Goal: Task Accomplishment & Management: Manage account settings

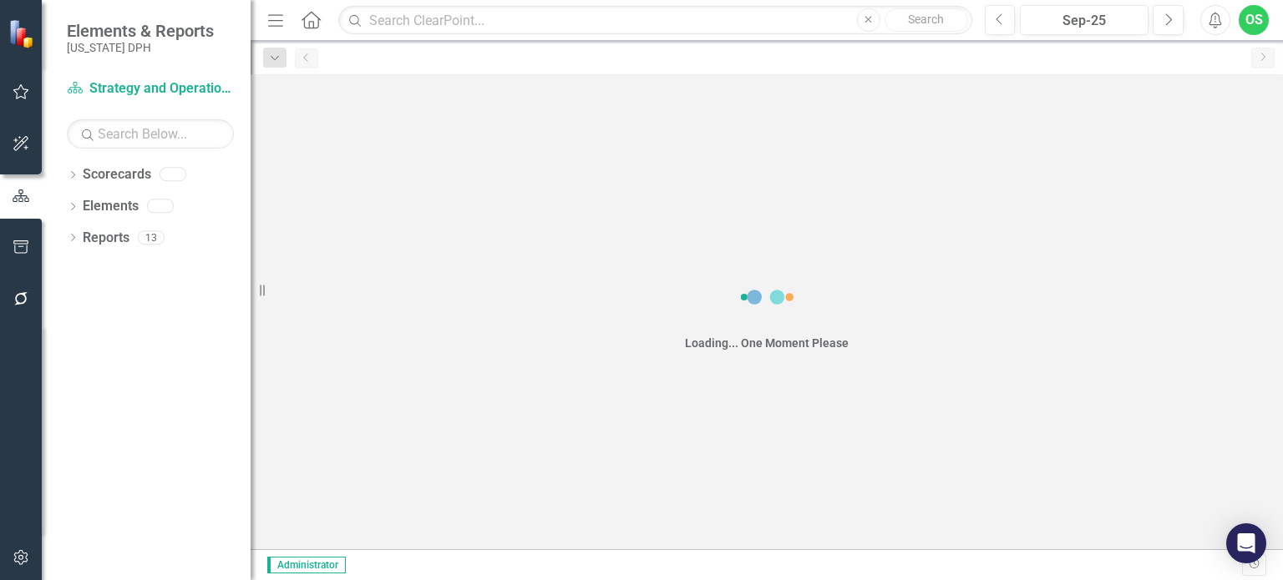
click at [23, 559] on icon "button" at bounding box center [22, 557] width 18 height 13
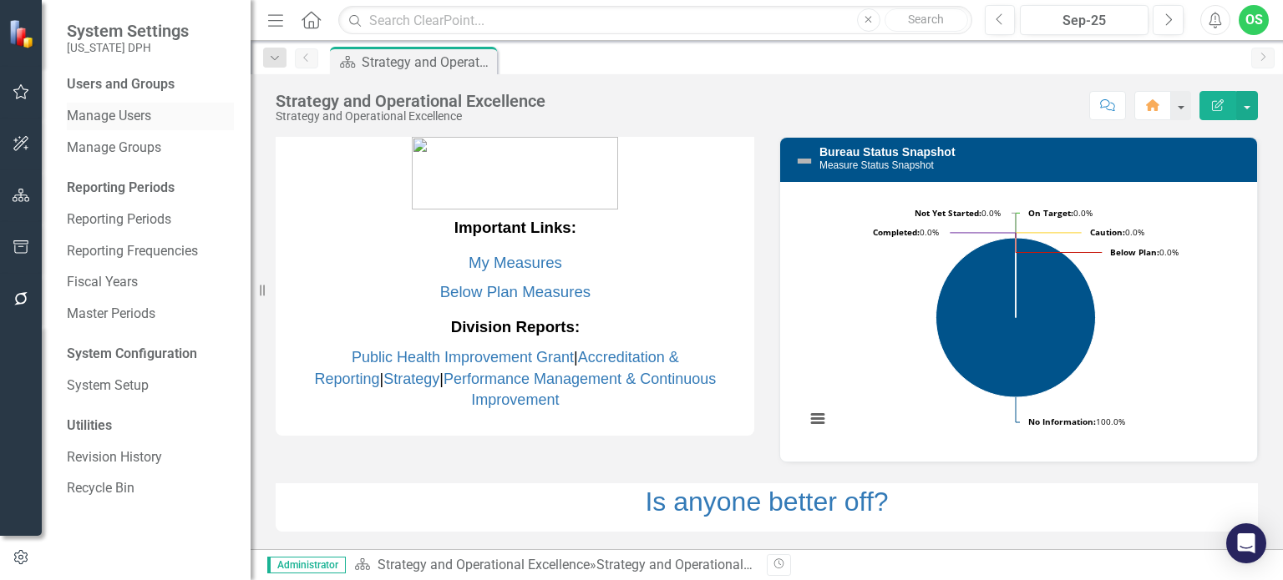
click at [125, 116] on link "Manage Users" at bounding box center [150, 116] width 167 height 19
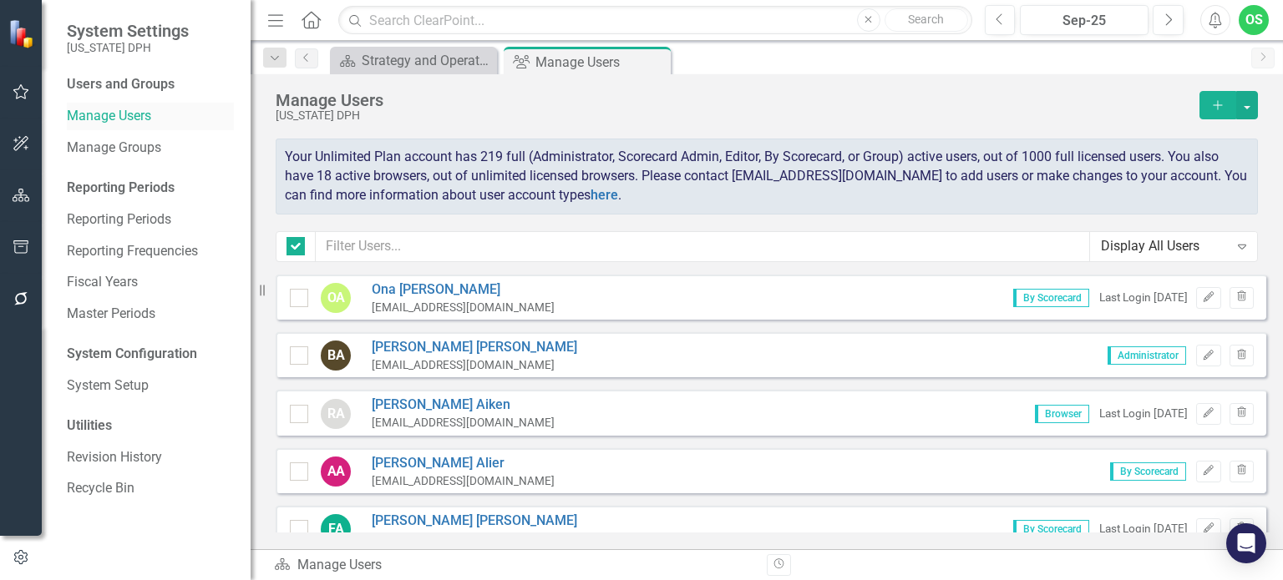
checkbox input "false"
click at [1149, 240] on div "Display All Users" at bounding box center [1165, 246] width 128 height 19
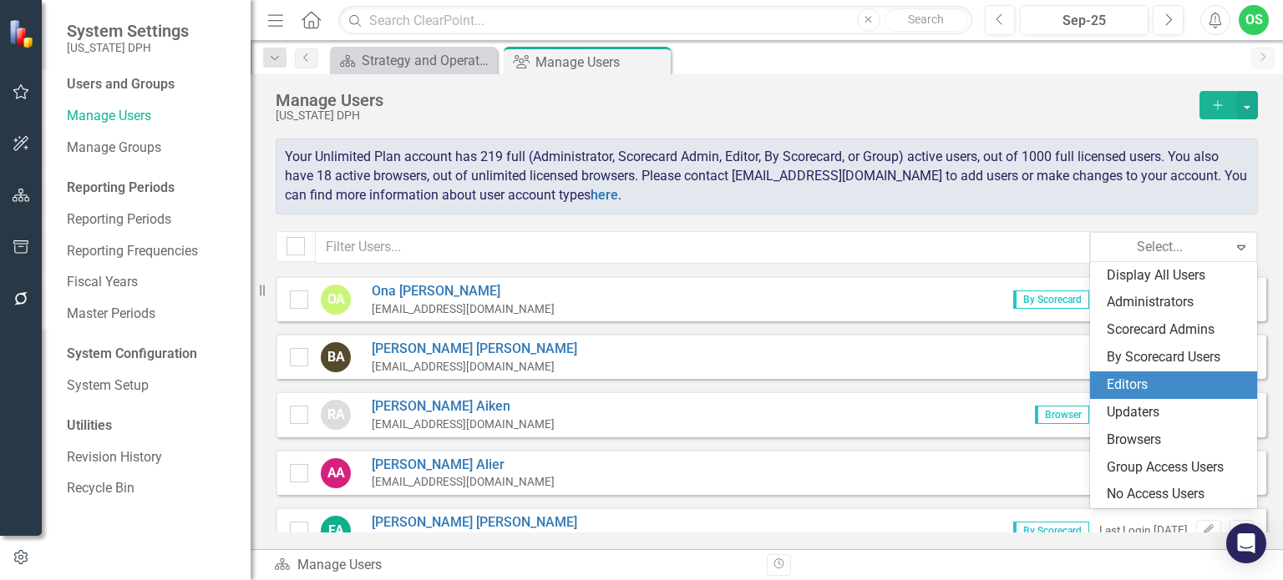
click at [1157, 390] on div "Editors" at bounding box center [1177, 385] width 140 height 19
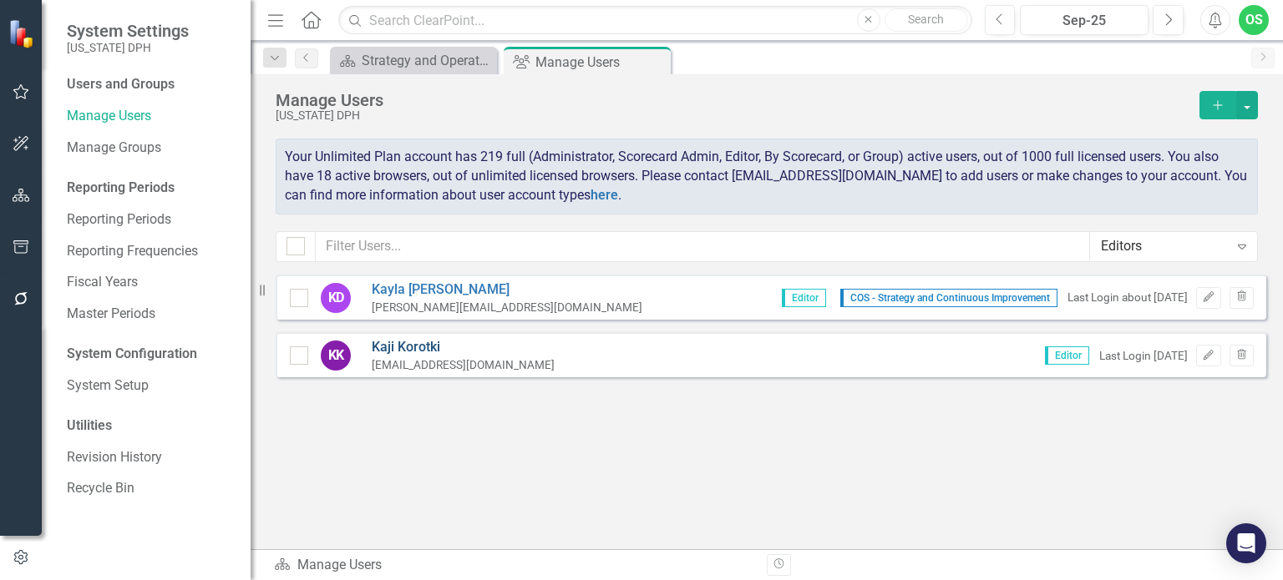
click at [420, 348] on link "Kaji Korotki" at bounding box center [463, 347] width 183 height 19
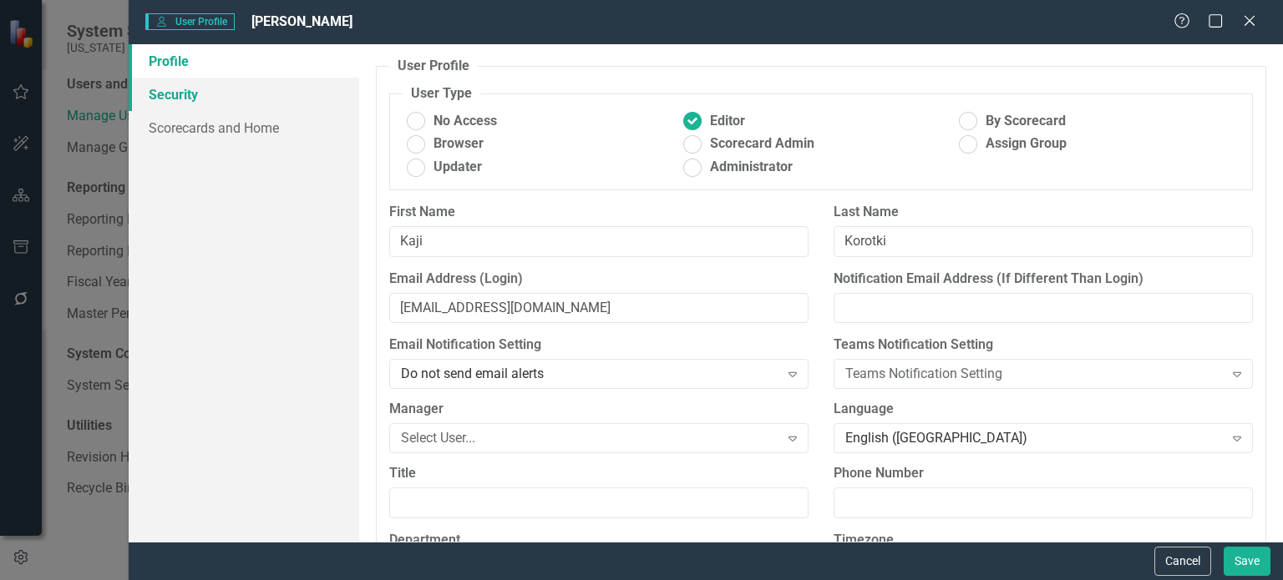
click at [179, 93] on link "Security" at bounding box center [244, 94] width 231 height 33
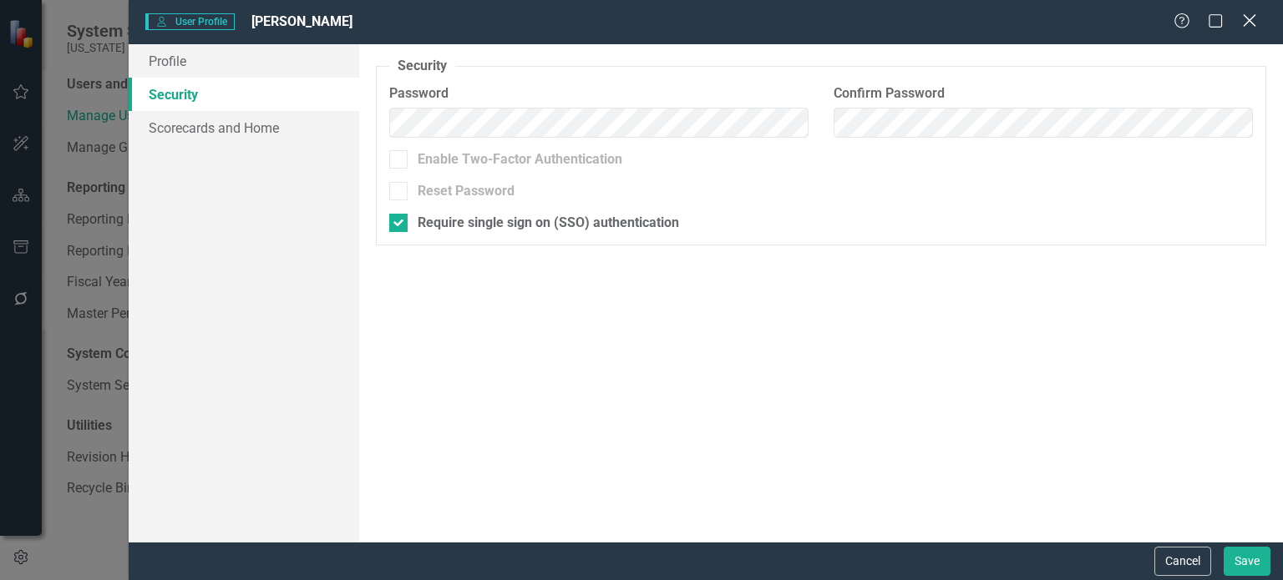
click at [1246, 18] on icon at bounding box center [1249, 20] width 13 height 13
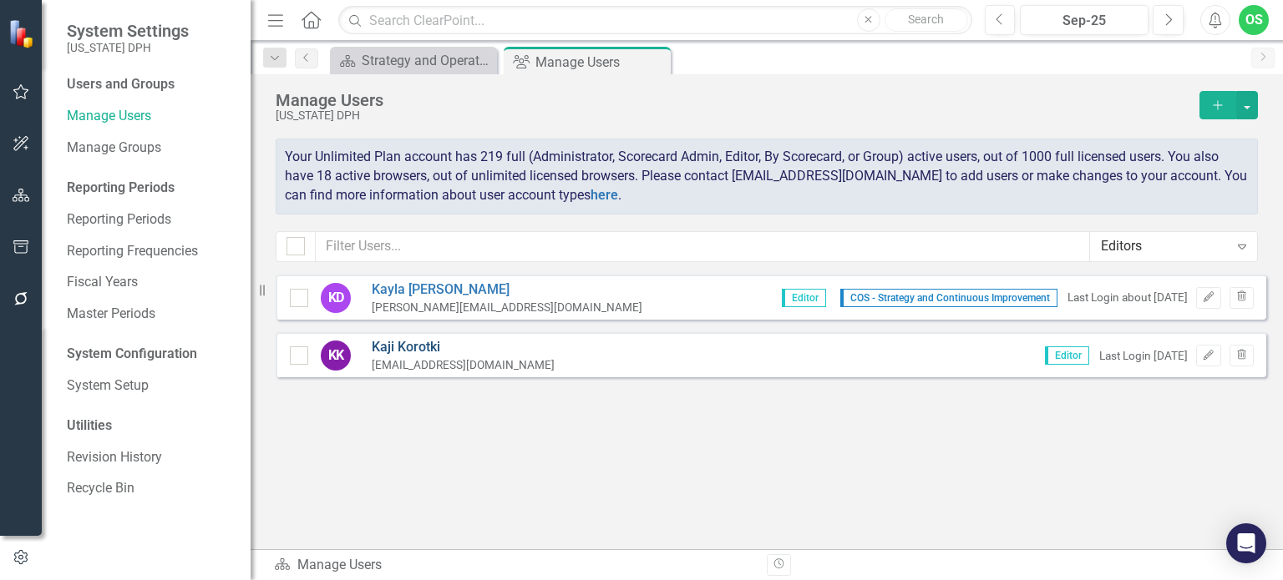
click at [399, 347] on link "Kaji Korotki" at bounding box center [463, 347] width 183 height 19
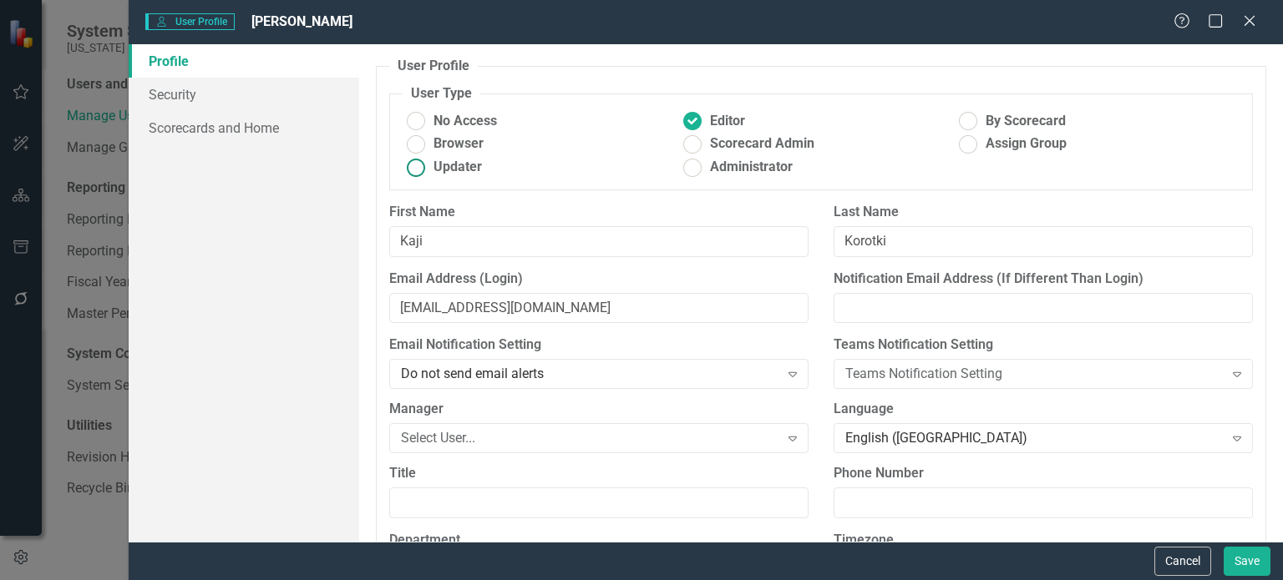
click at [426, 168] on ins at bounding box center [416, 168] width 26 height 26
click at [426, 168] on input "Updater" at bounding box center [416, 168] width 26 height 26
radio input "true"
click at [1259, 555] on button "Save" at bounding box center [1247, 561] width 47 height 29
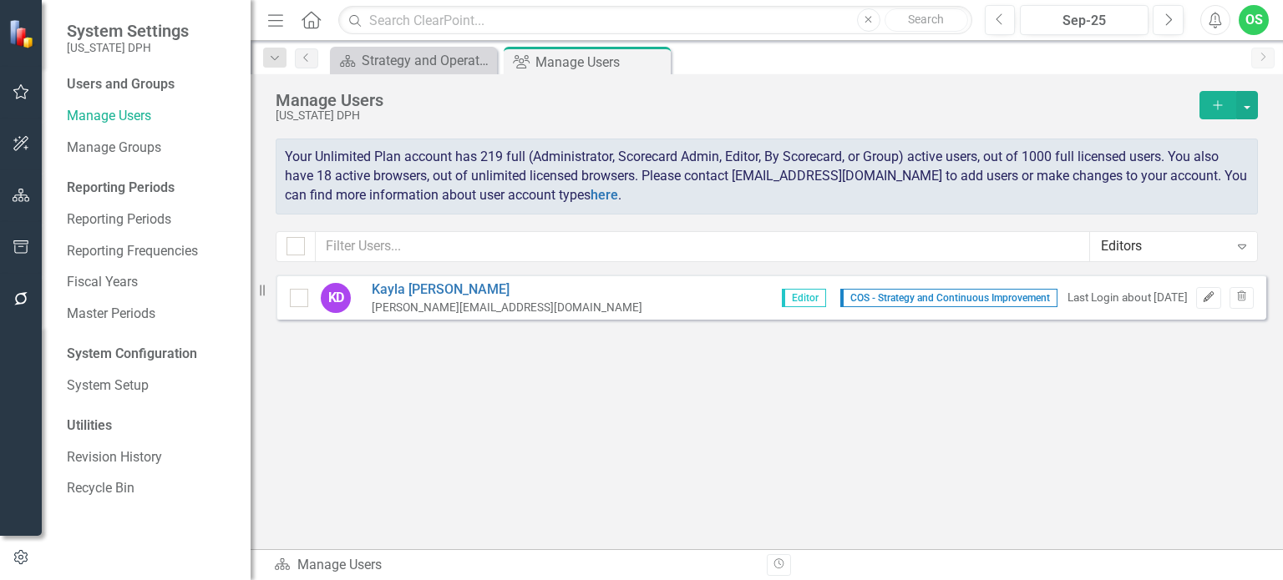
click at [1203, 303] on button "Edit" at bounding box center [1208, 298] width 24 height 22
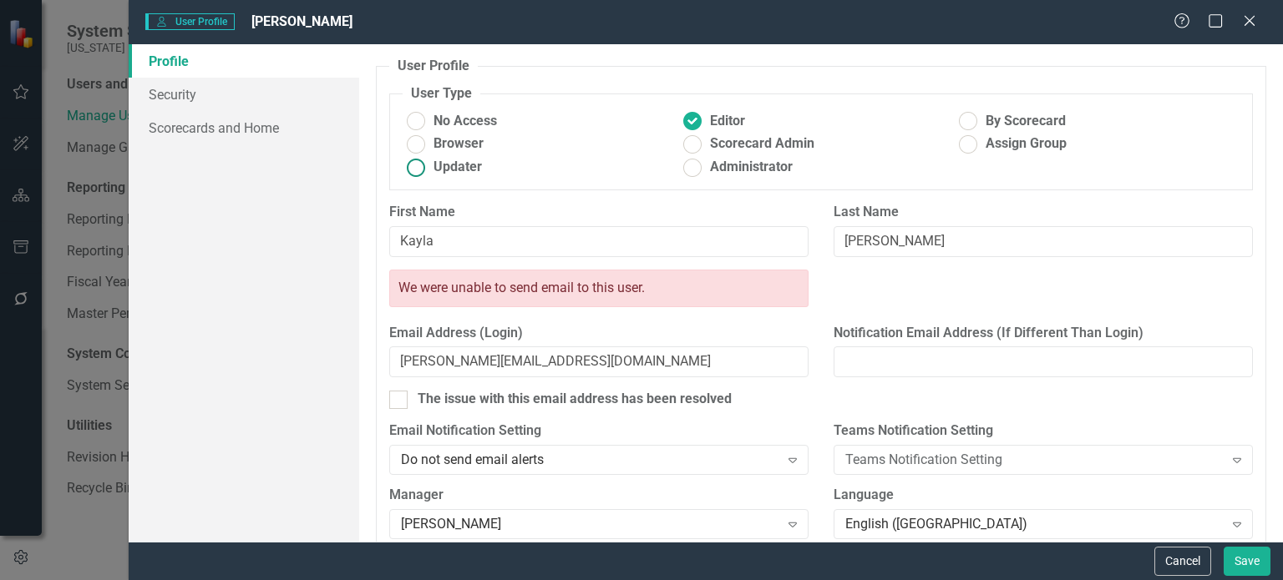
click at [441, 163] on span "Updater" at bounding box center [457, 167] width 48 height 19
click at [429, 163] on input "Updater" at bounding box center [416, 168] width 26 height 26
radio input "true"
click at [187, 90] on link "Security" at bounding box center [244, 94] width 231 height 33
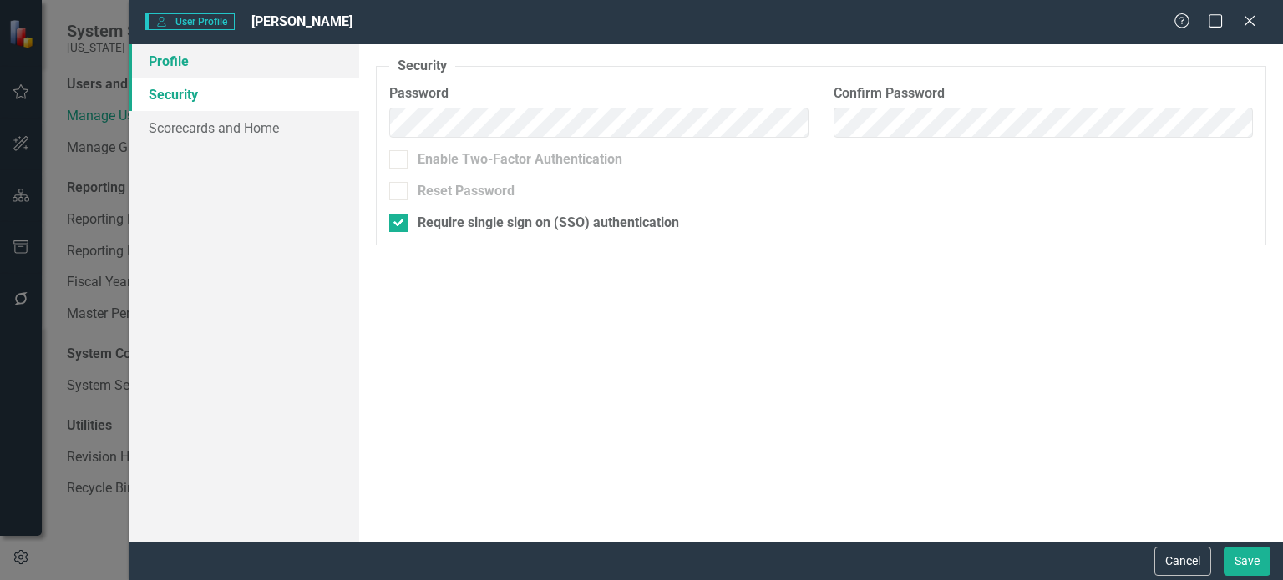
click at [221, 73] on link "Profile" at bounding box center [244, 60] width 231 height 33
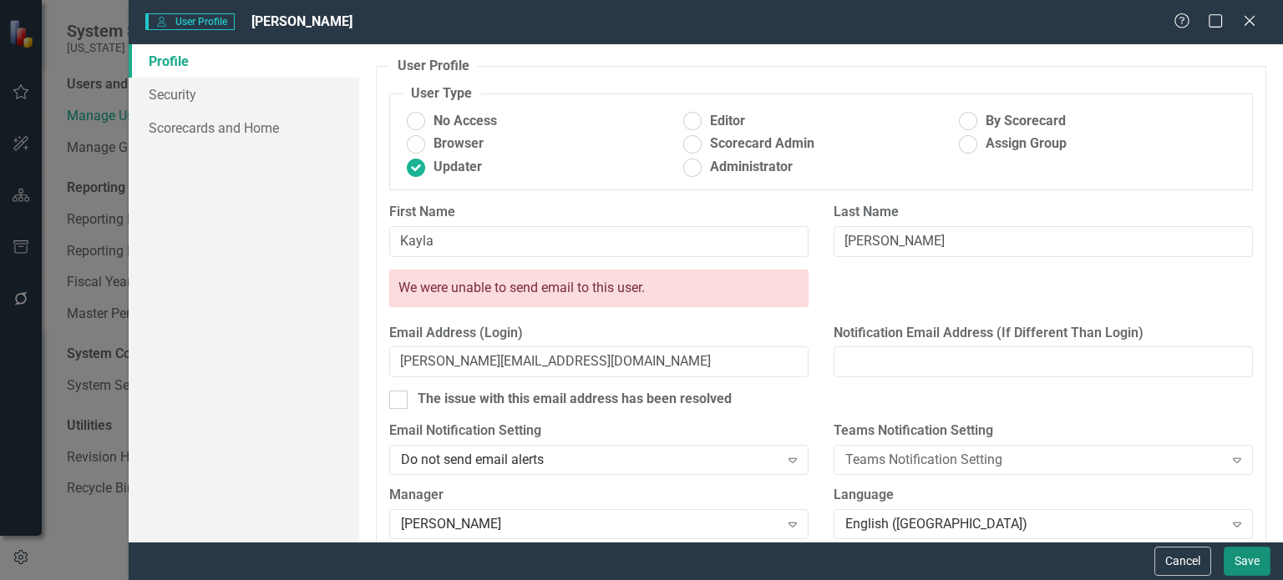
click at [1240, 564] on button "Save" at bounding box center [1247, 561] width 47 height 29
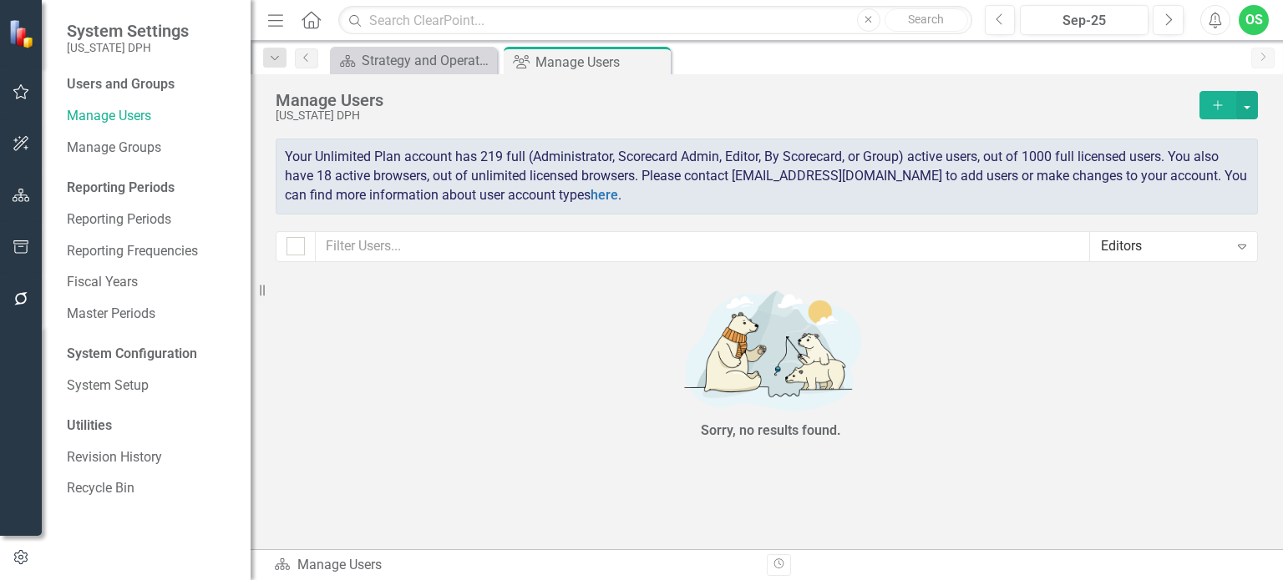
click at [1126, 243] on div "Editors" at bounding box center [1165, 246] width 128 height 19
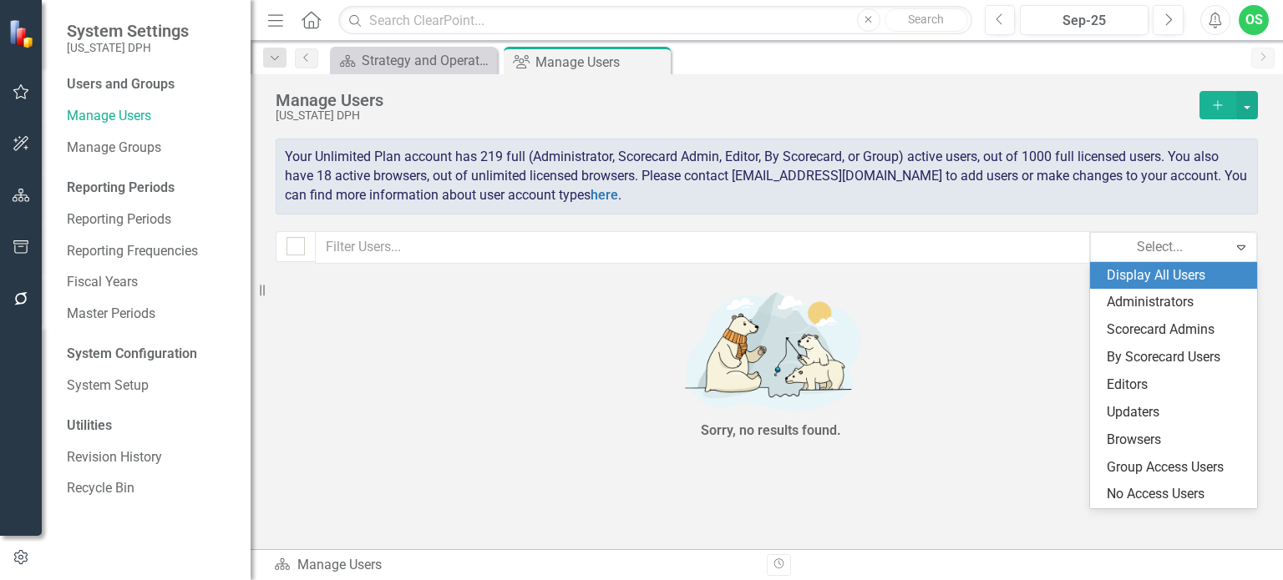
click at [1136, 278] on div "Display All Users" at bounding box center [1177, 275] width 140 height 19
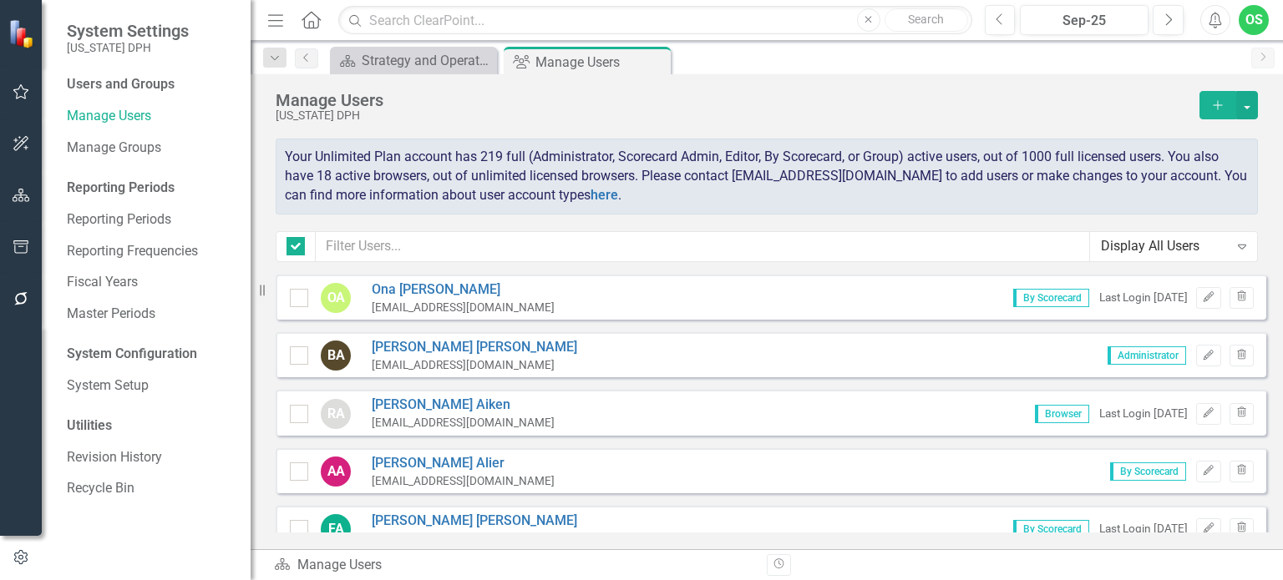
checkbox input "false"
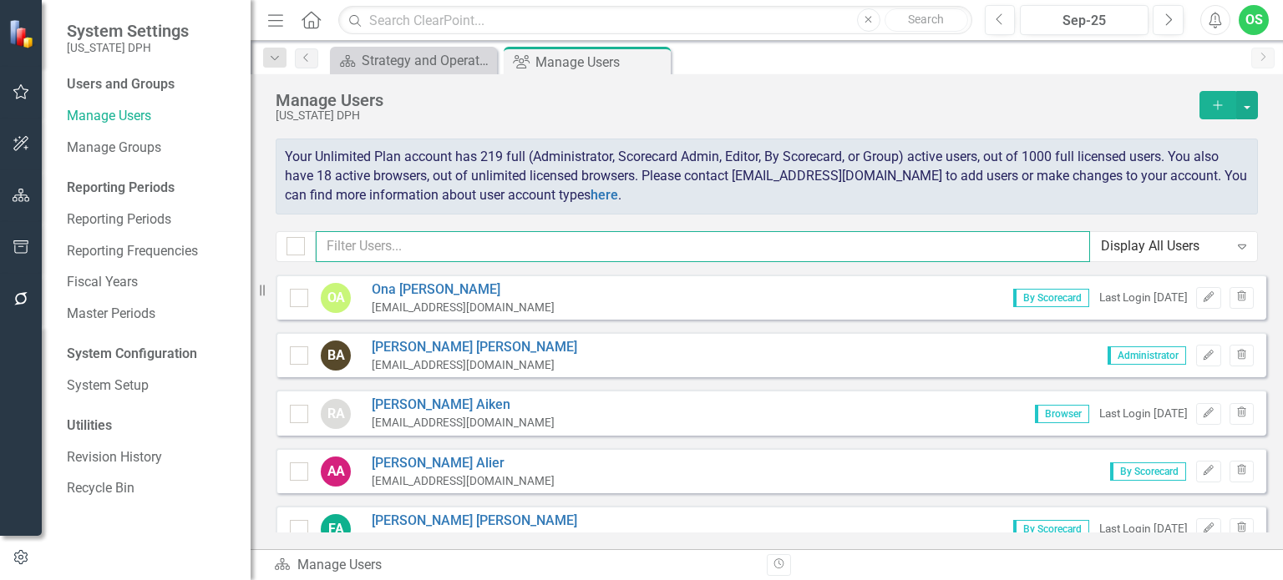
click at [598, 231] on input "text" at bounding box center [703, 246] width 774 height 31
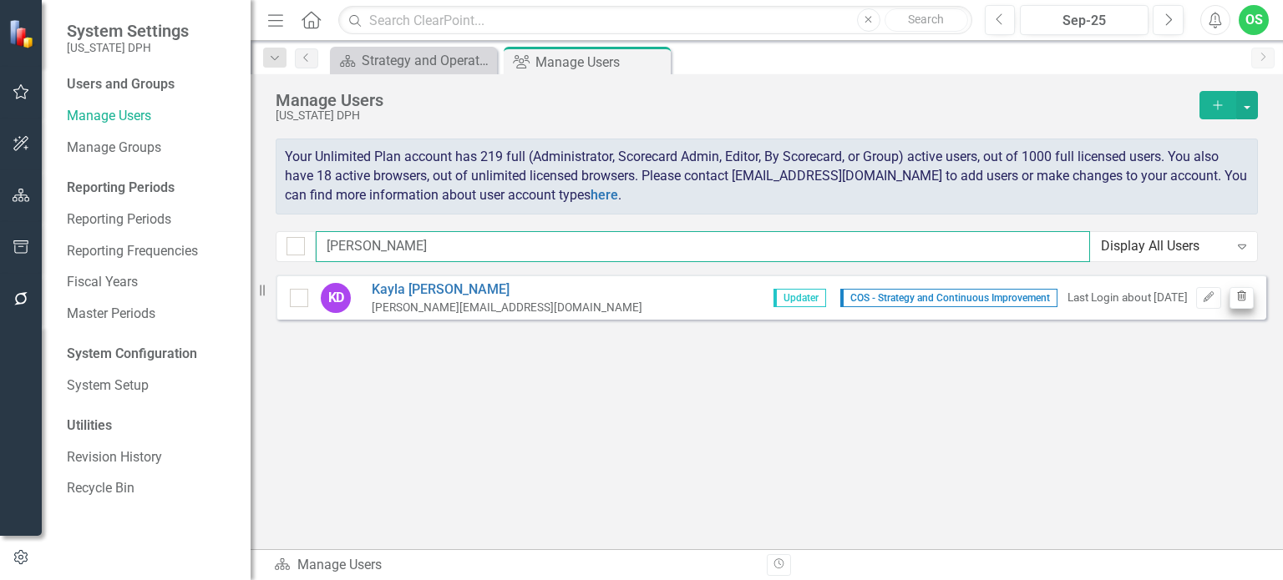
type input "kay"
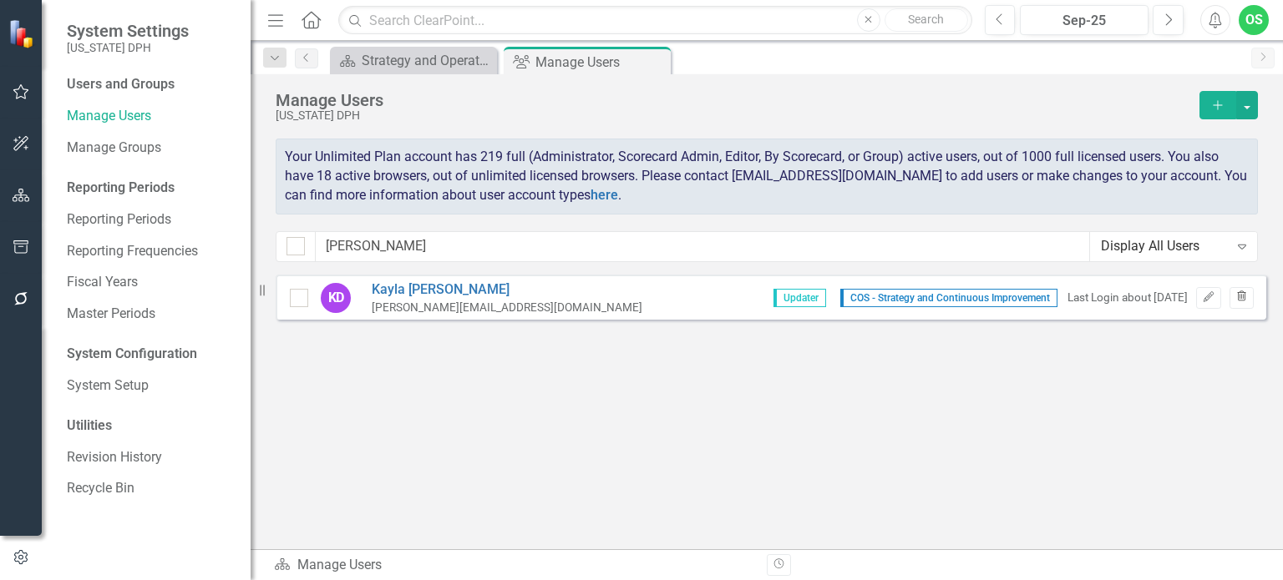
click at [1235, 298] on icon "Trash" at bounding box center [1241, 297] width 13 height 10
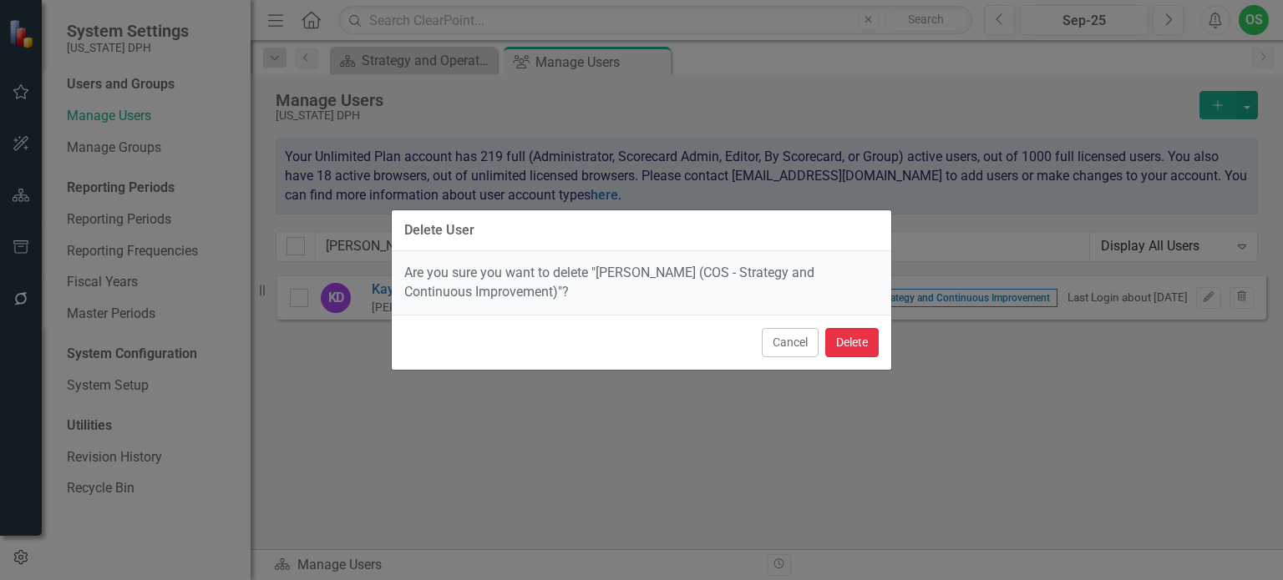
click at [841, 337] on button "Delete" at bounding box center [851, 342] width 53 height 29
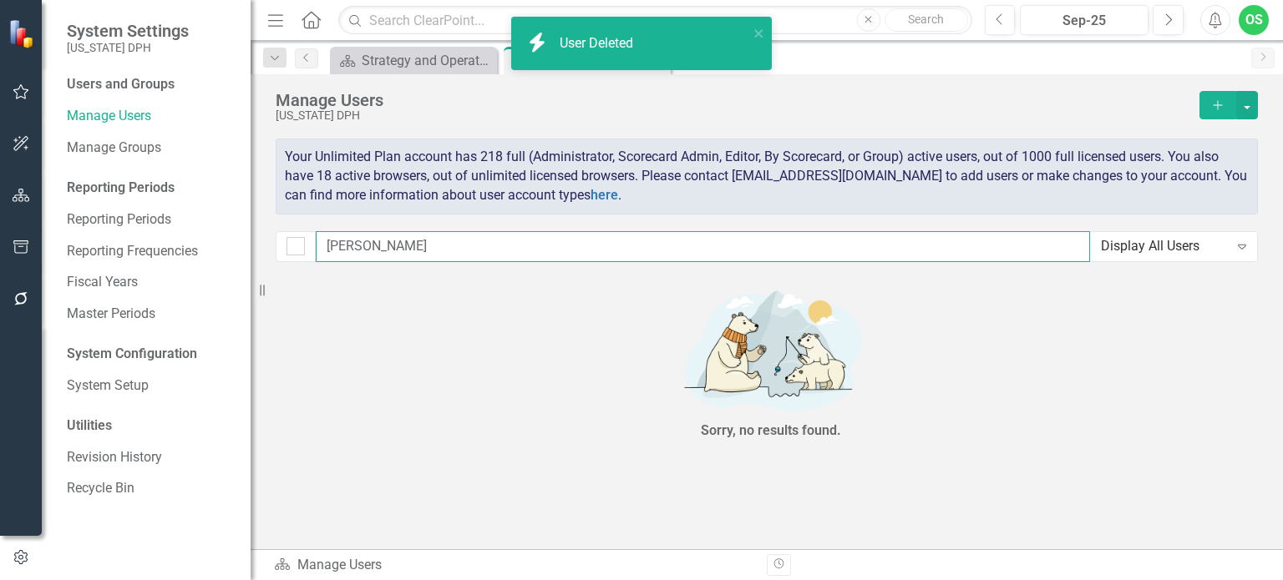
click at [314, 256] on div "kay Display All Users Expand" at bounding box center [767, 246] width 982 height 31
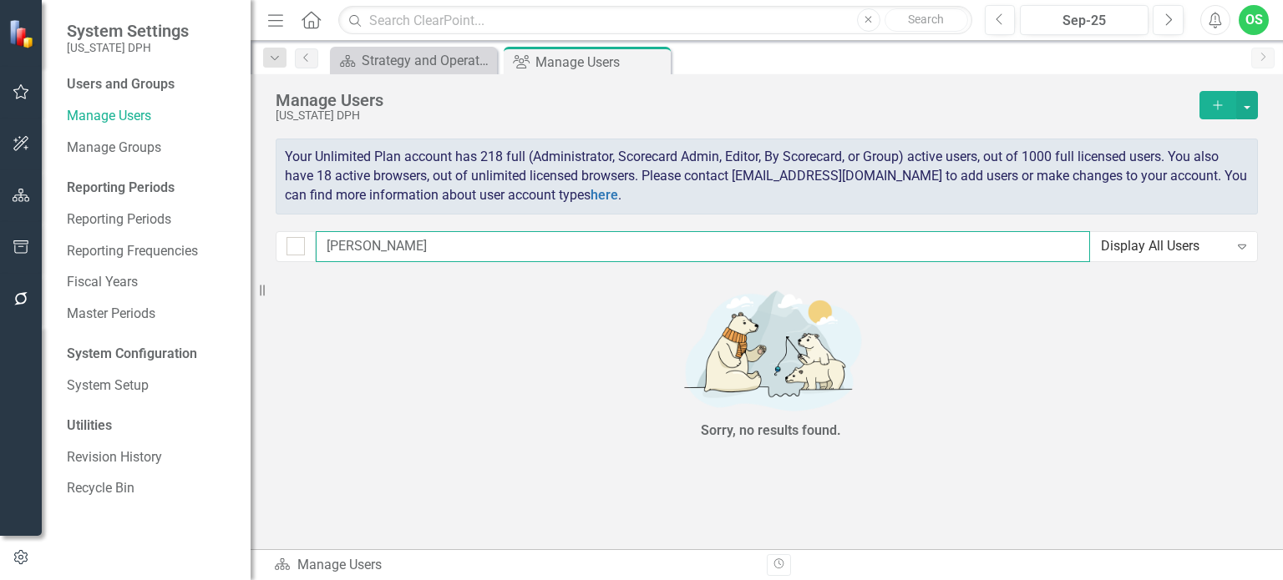
drag, startPoint x: 364, startPoint y: 242, endPoint x: 288, endPoint y: 228, distance: 77.3
click at [288, 228] on div "Manage Users South Carolina DPH Add Your Unlimited Plan account has 218 full (A…" at bounding box center [767, 174] width 1032 height 200
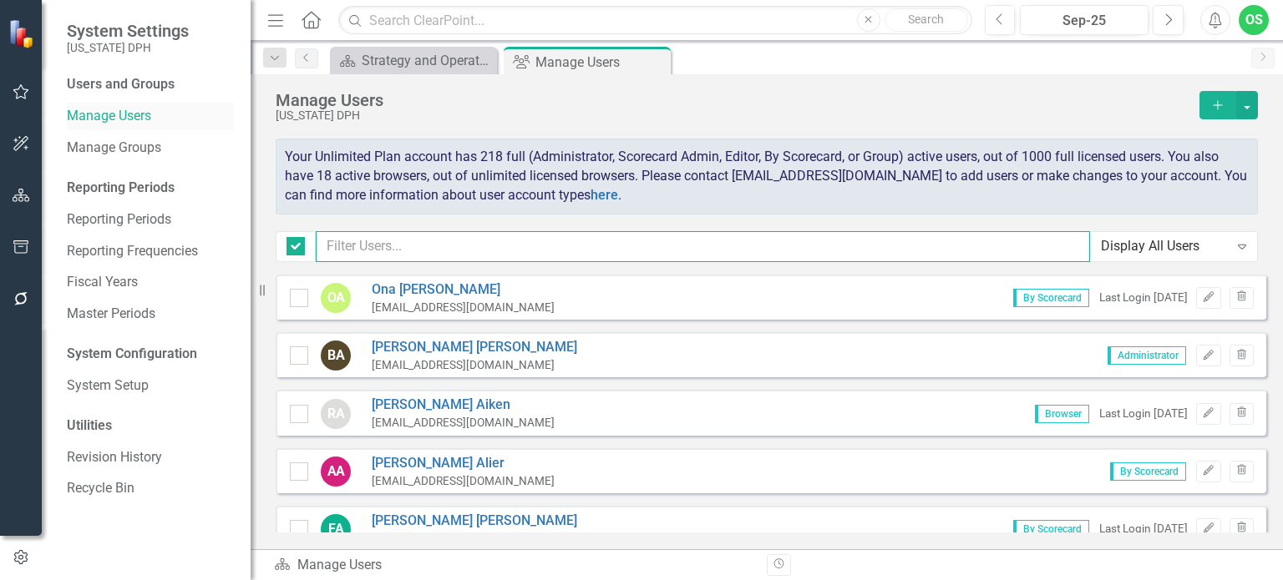
checkbox input "false"
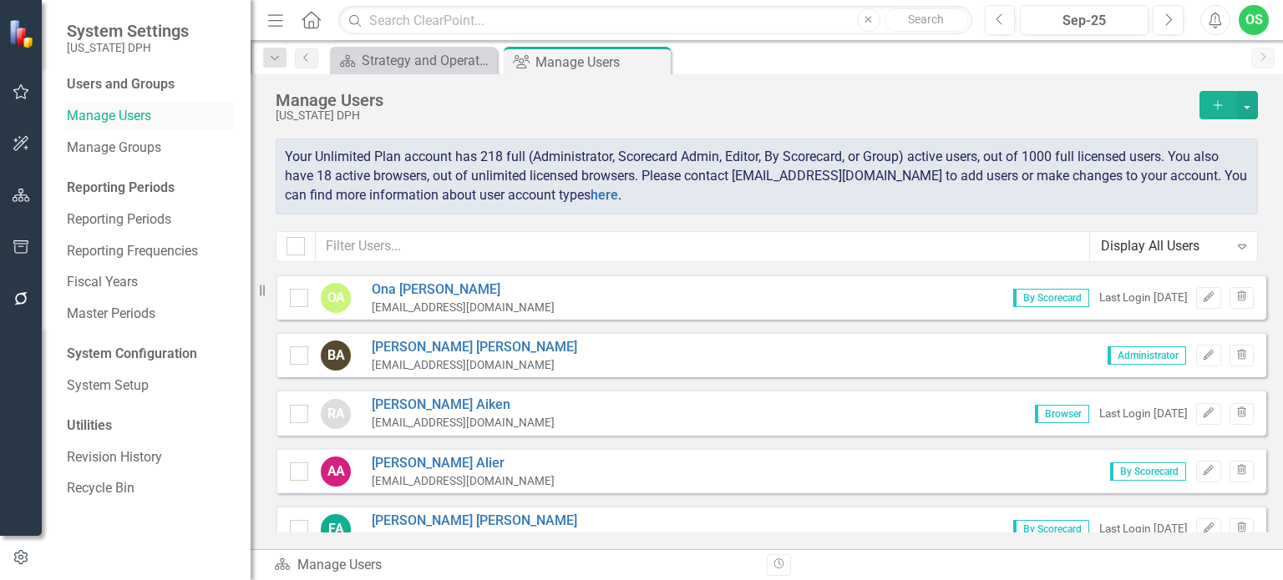
click at [117, 104] on div "Manage Users" at bounding box center [150, 117] width 167 height 28
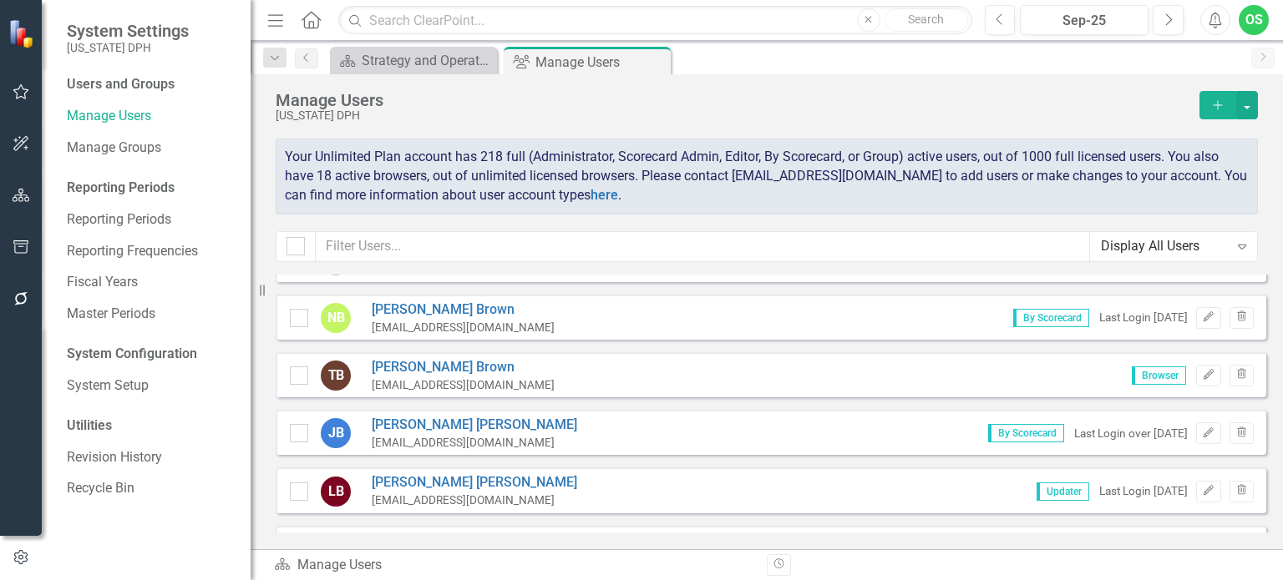
scroll to position [1540, 0]
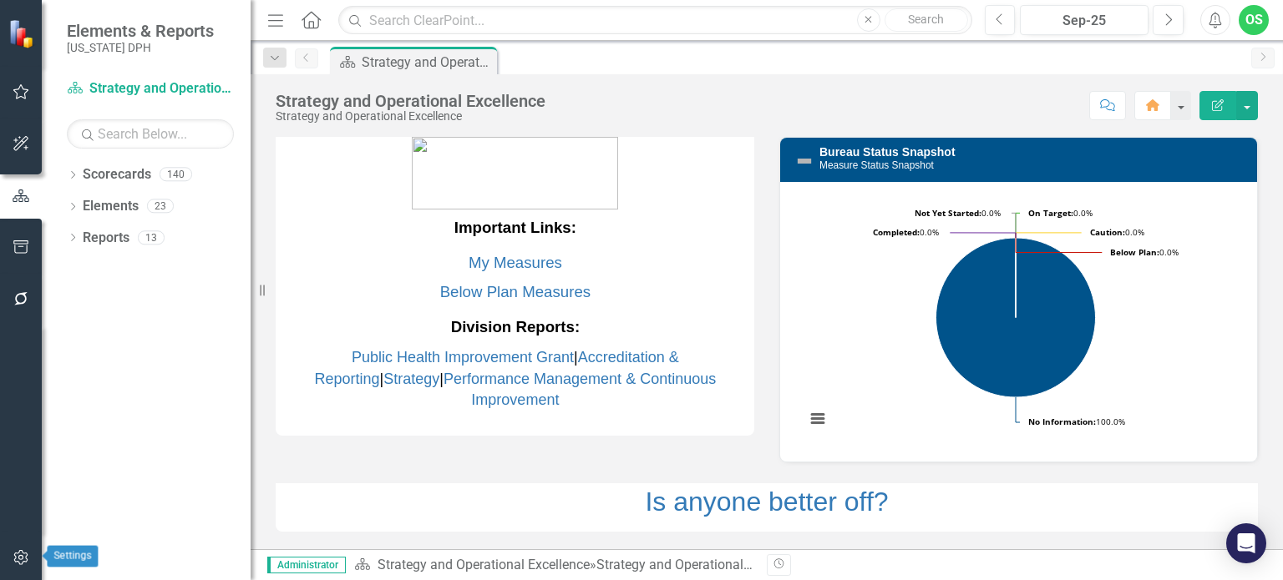
click at [7, 557] on button "button" at bounding box center [22, 558] width 38 height 35
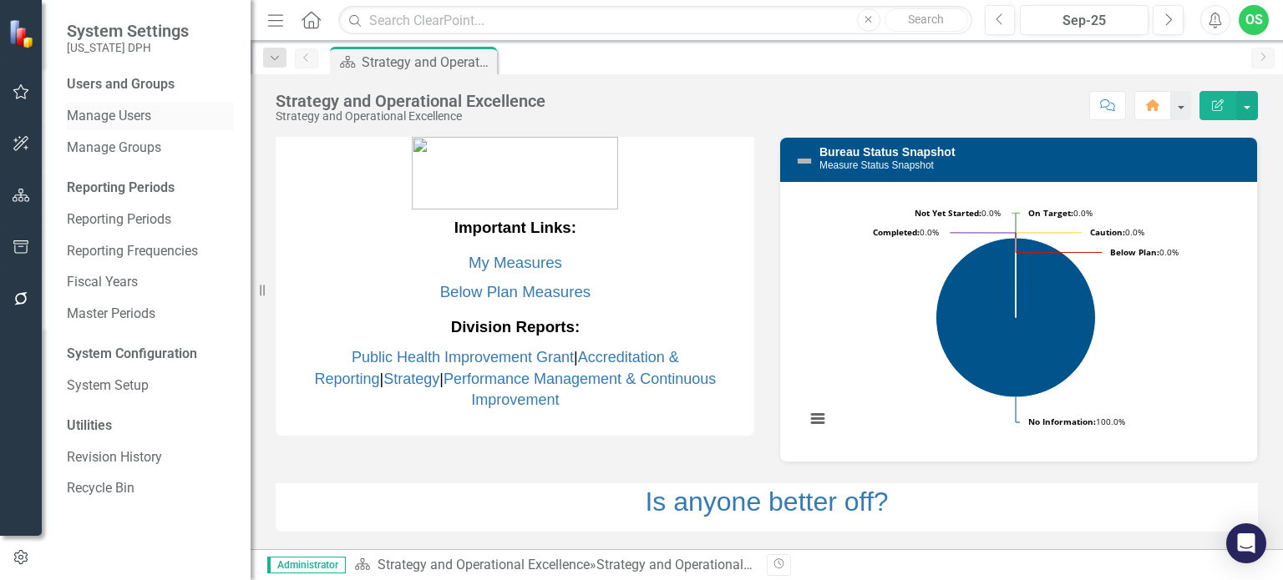
click at [109, 115] on link "Manage Users" at bounding box center [150, 116] width 167 height 19
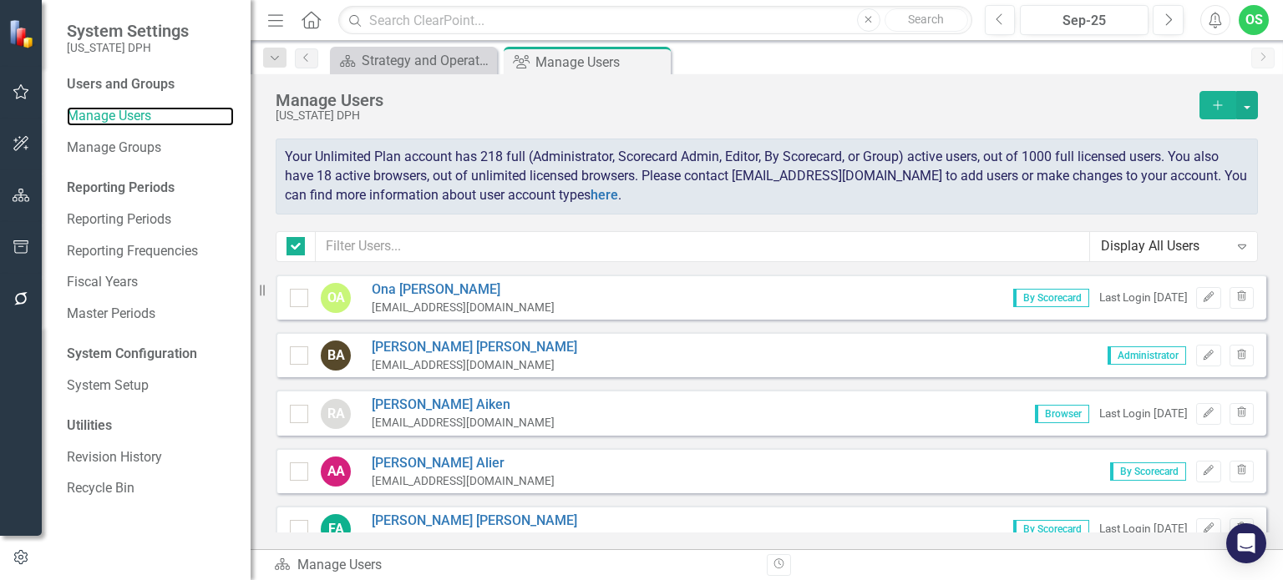
checkbox input "false"
click at [1188, 245] on div "Display All Users" at bounding box center [1165, 246] width 128 height 19
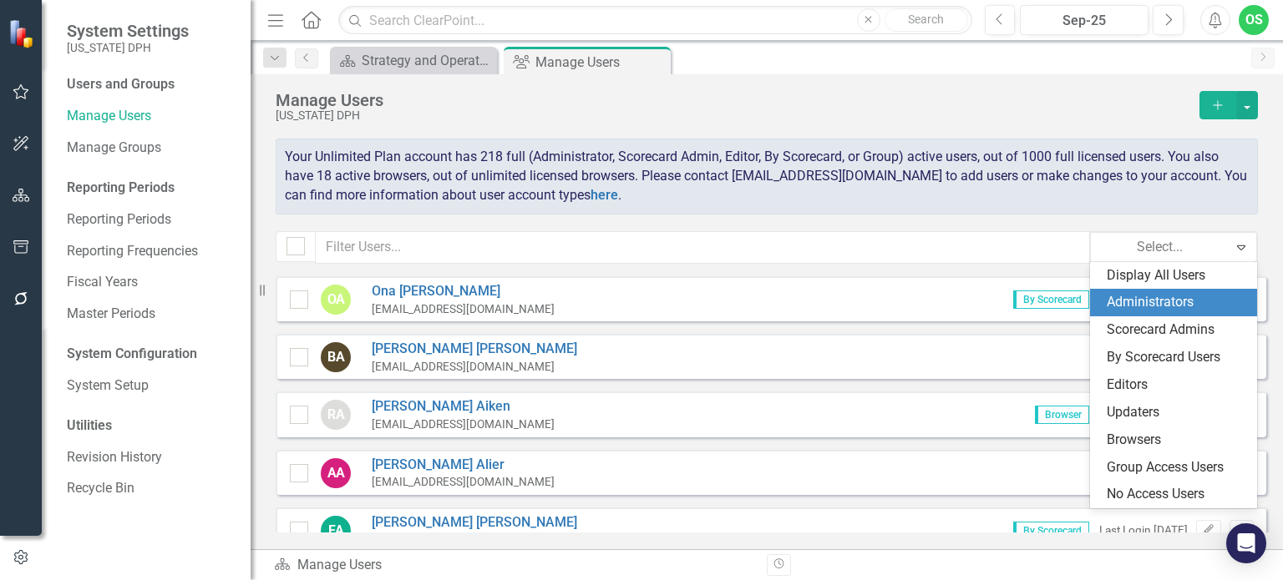
click at [1153, 312] on div "Administrators" at bounding box center [1177, 302] width 140 height 19
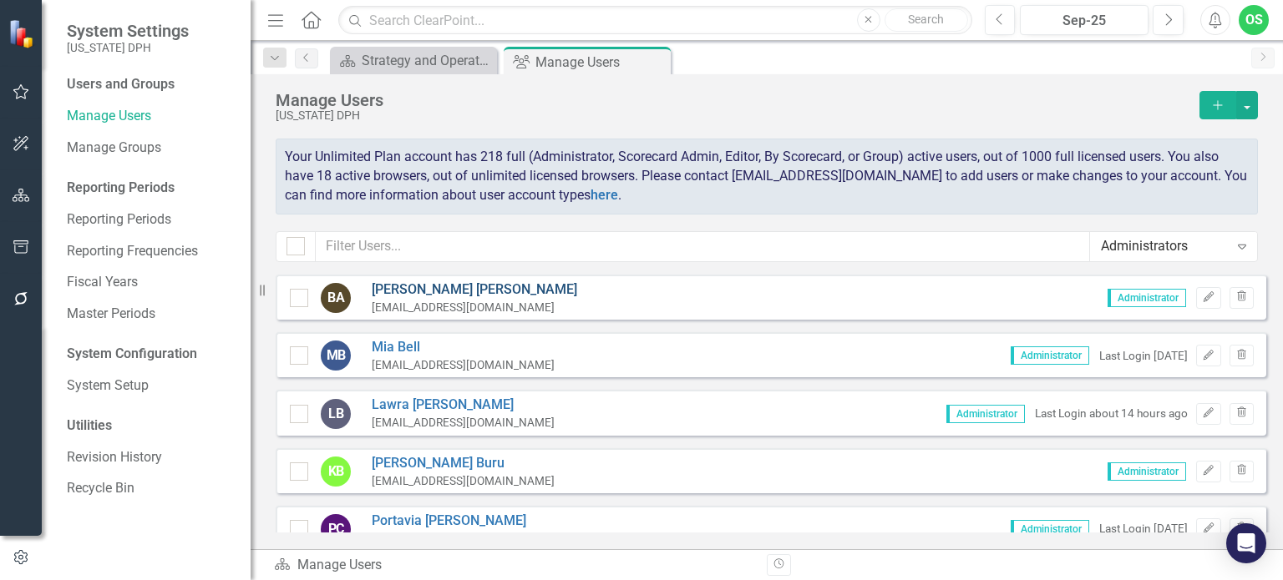
click at [403, 290] on link "[PERSON_NAME]" at bounding box center [474, 290] width 205 height 19
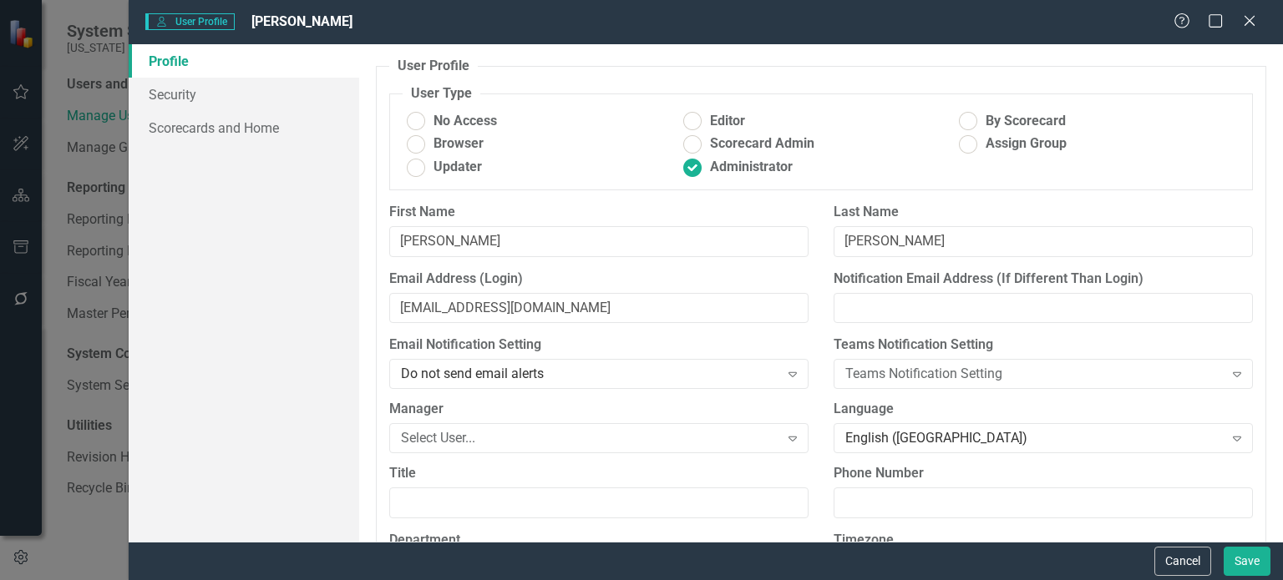
click at [1239, 23] on div "Help Maximize Close" at bounding box center [1219, 22] width 93 height 19
click at [1253, 13] on icon "Close" at bounding box center [1249, 21] width 21 height 16
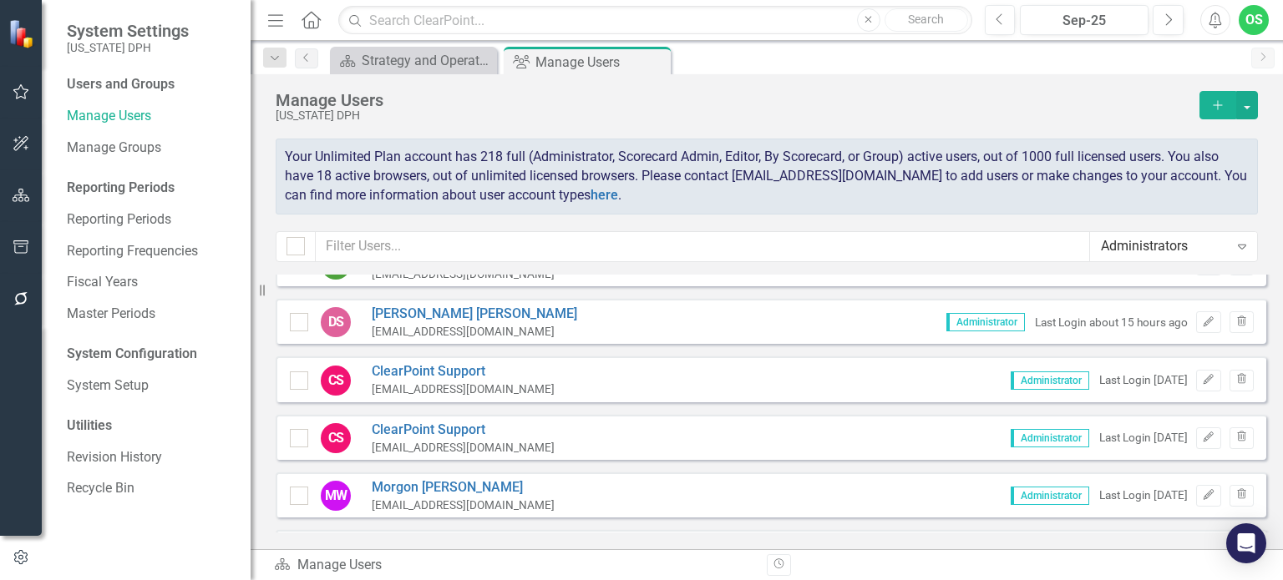
scroll to position [1048, 0]
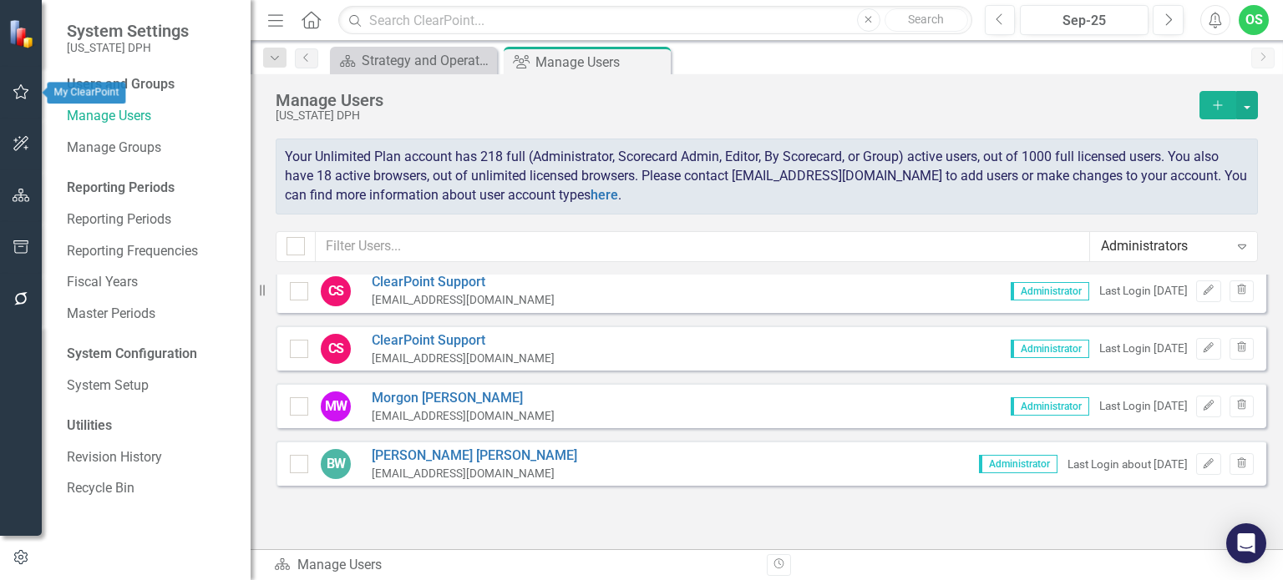
click at [20, 107] on button "button" at bounding box center [22, 92] width 38 height 35
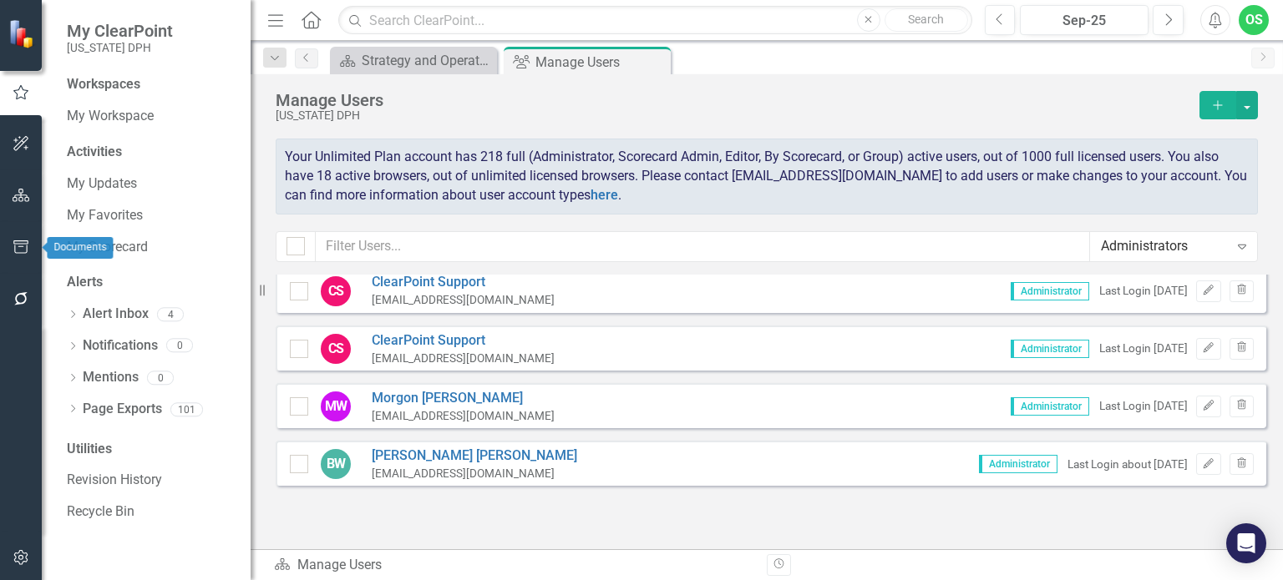
click at [17, 243] on icon "button" at bounding box center [22, 247] width 18 height 13
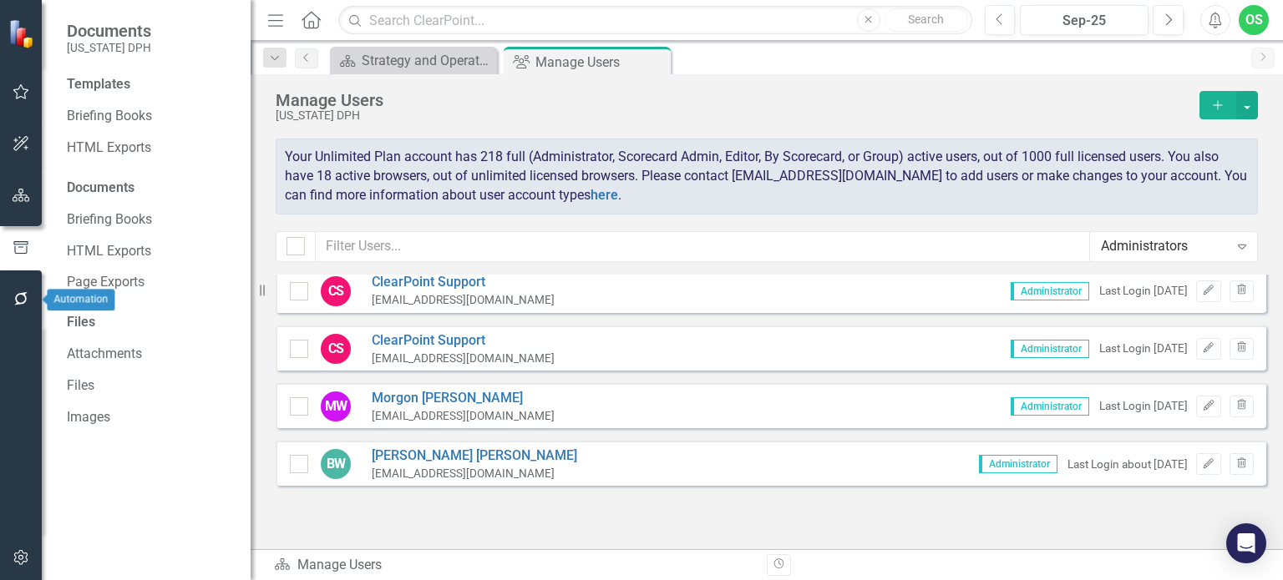
click at [24, 293] on icon "button" at bounding box center [20, 298] width 13 height 13
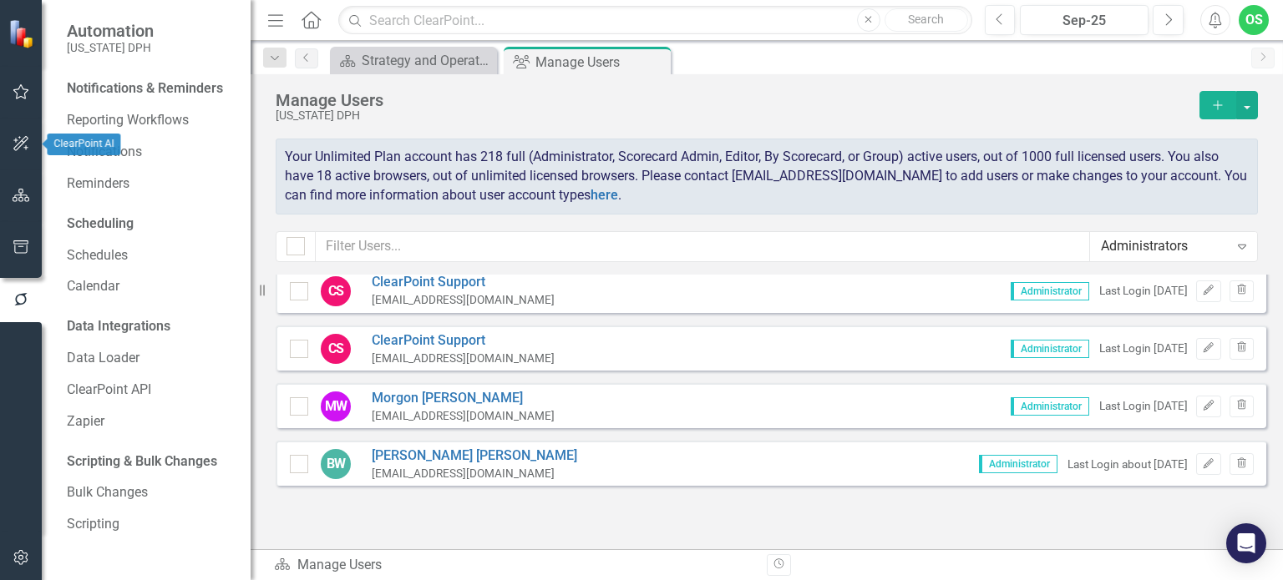
click at [23, 144] on icon "button" at bounding box center [22, 143] width 18 height 13
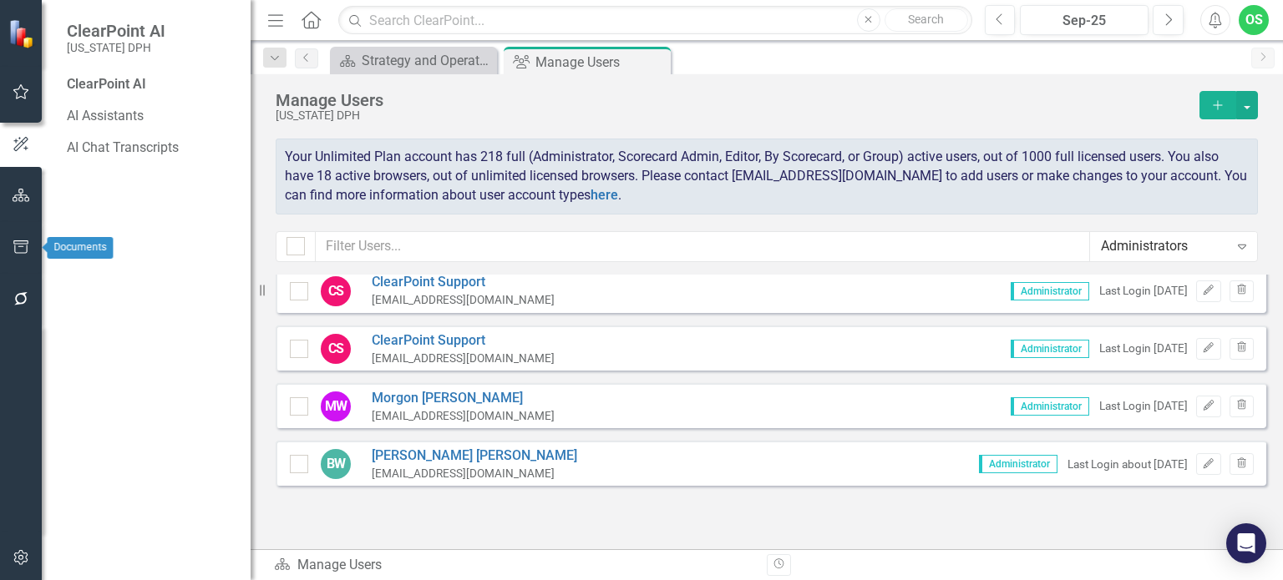
click at [20, 236] on button "button" at bounding box center [22, 248] width 38 height 35
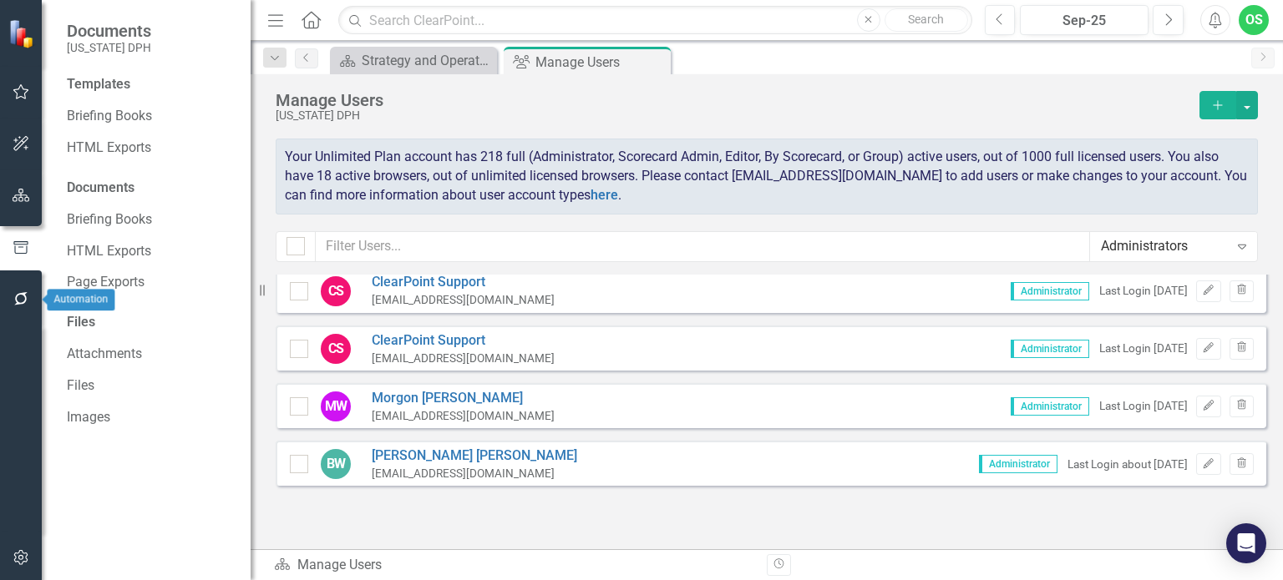
click at [13, 305] on icon "button" at bounding box center [22, 298] width 18 height 13
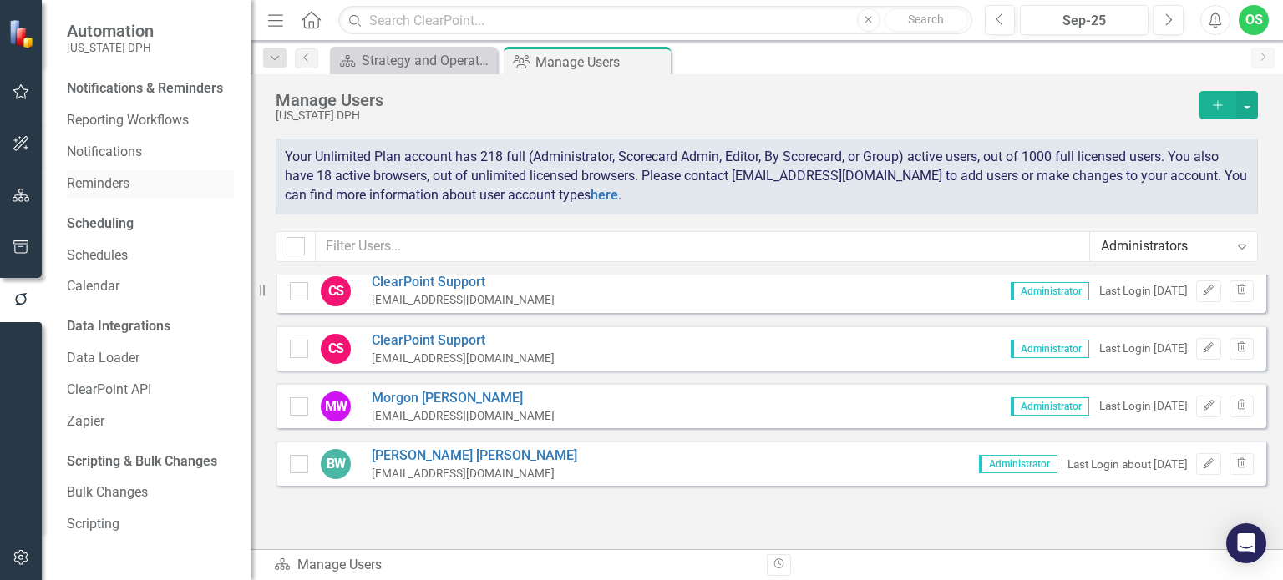
click at [110, 185] on link "Reminders" at bounding box center [150, 184] width 167 height 19
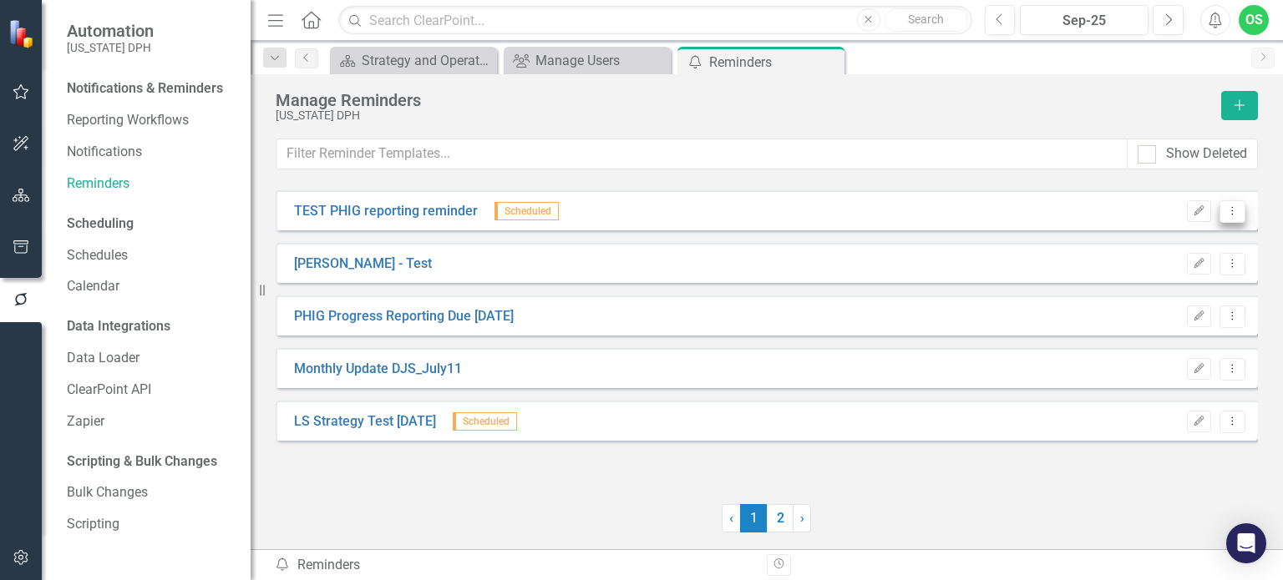
click at [1239, 211] on button "Dropdown Menu" at bounding box center [1232, 211] width 26 height 23
